Goal: Task Accomplishment & Management: Manage account settings

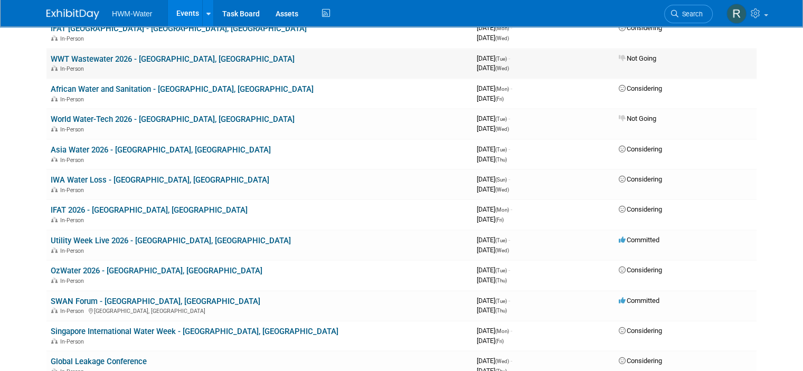
scroll to position [370, 0]
click at [135, 298] on link "SWAN Forum - [GEOGRAPHIC_DATA], [GEOGRAPHIC_DATA]" at bounding box center [156, 301] width 210 height 10
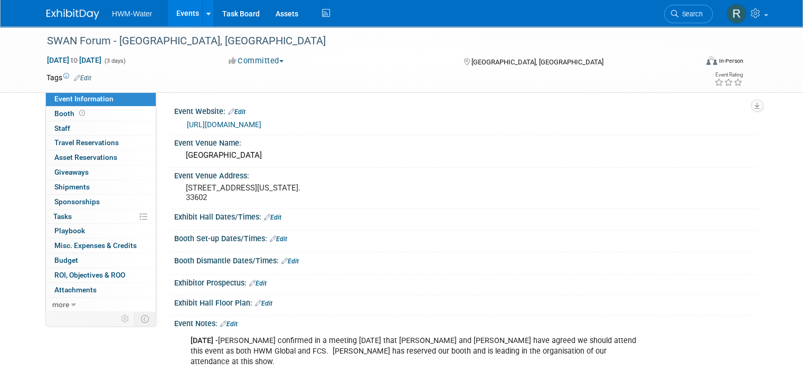
click at [227, 321] on link "Edit" at bounding box center [228, 324] width 17 height 7
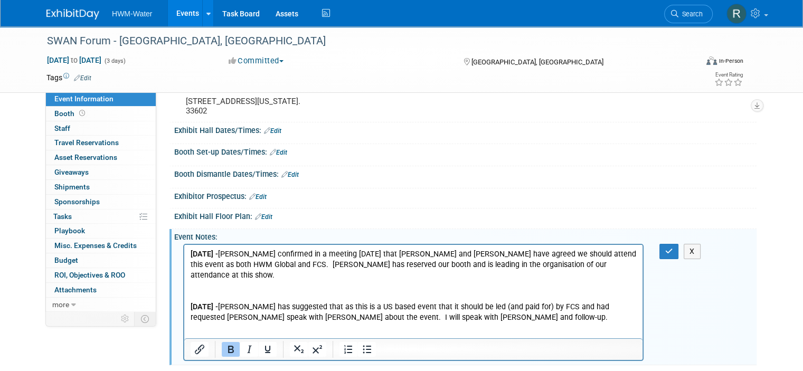
scroll to position [106, 0]
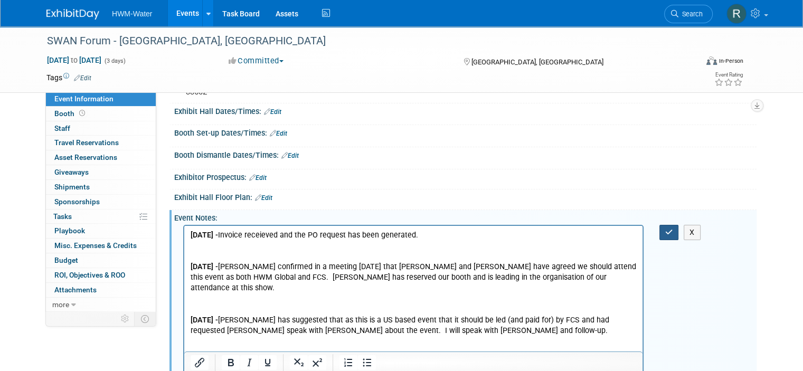
click at [673, 230] on icon "button" at bounding box center [669, 232] width 8 height 7
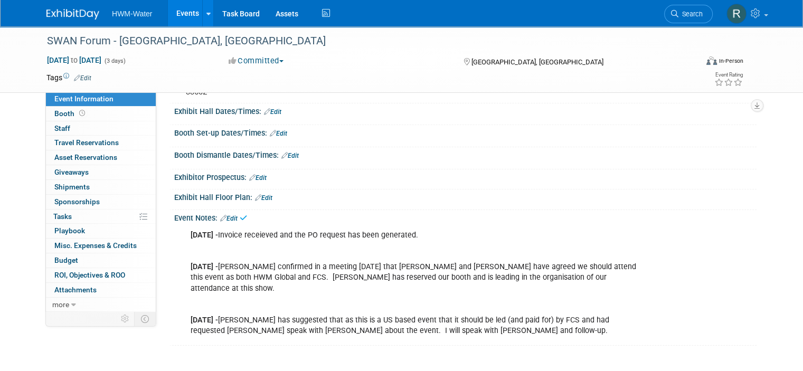
click at [74, 6] on link at bounding box center [78, 9] width 65 height 8
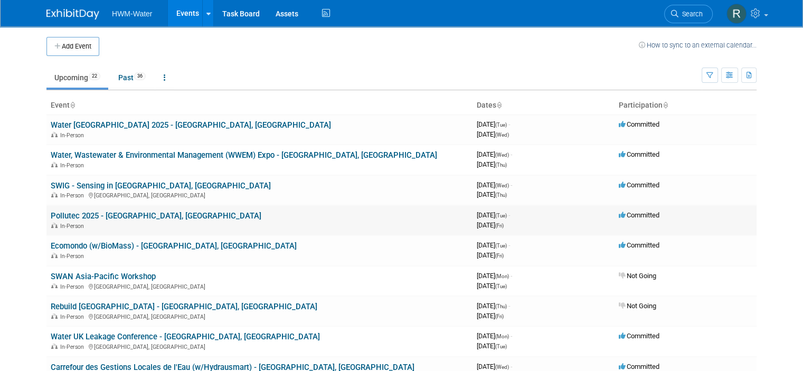
click at [74, 213] on link "Pollutec 2025 - [GEOGRAPHIC_DATA], [GEOGRAPHIC_DATA]" at bounding box center [156, 216] width 211 height 10
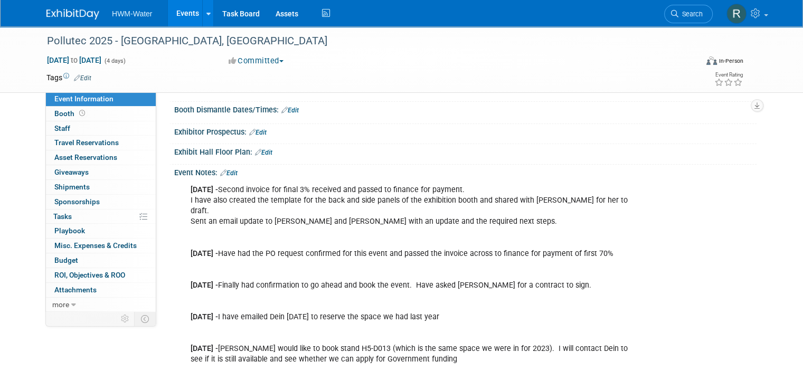
scroll to position [158, 0]
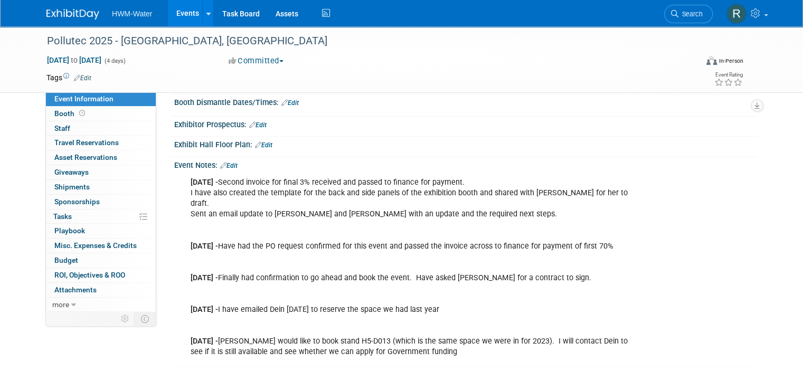
click at [228, 165] on link "Edit" at bounding box center [228, 165] width 17 height 7
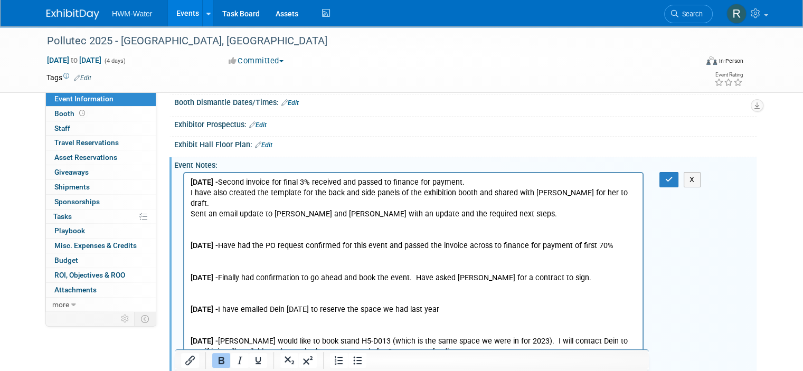
scroll to position [0, 0]
click at [310, 182] on p "08.07.25 - Second invoice for final 3% received and passed to finance for payme…" at bounding box center [414, 267] width 446 height 180
click at [189, 180] on html "08.07.25 - Second invoice for final 30% received and passed to finance for paym…" at bounding box center [413, 265] width 458 height 184
click at [192, 180] on b "08.07.25 -" at bounding box center [204, 182] width 27 height 9
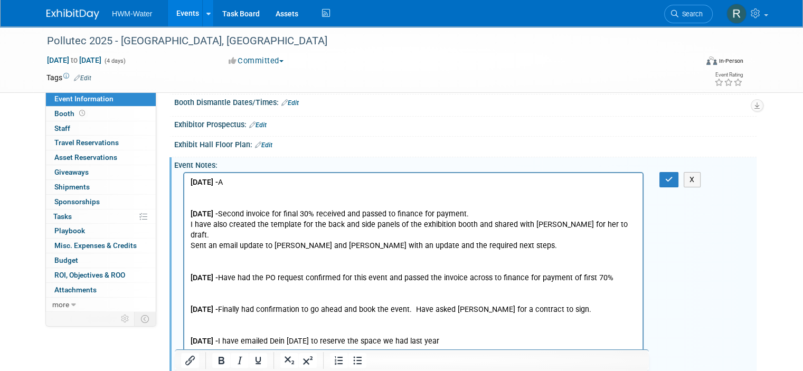
click at [237, 182] on p "19.08.25 - ﻿A" at bounding box center [414, 182] width 446 height 11
click at [673, 184] on button "button" at bounding box center [670, 179] width 20 height 15
